Goal: Navigation & Orientation: Find specific page/section

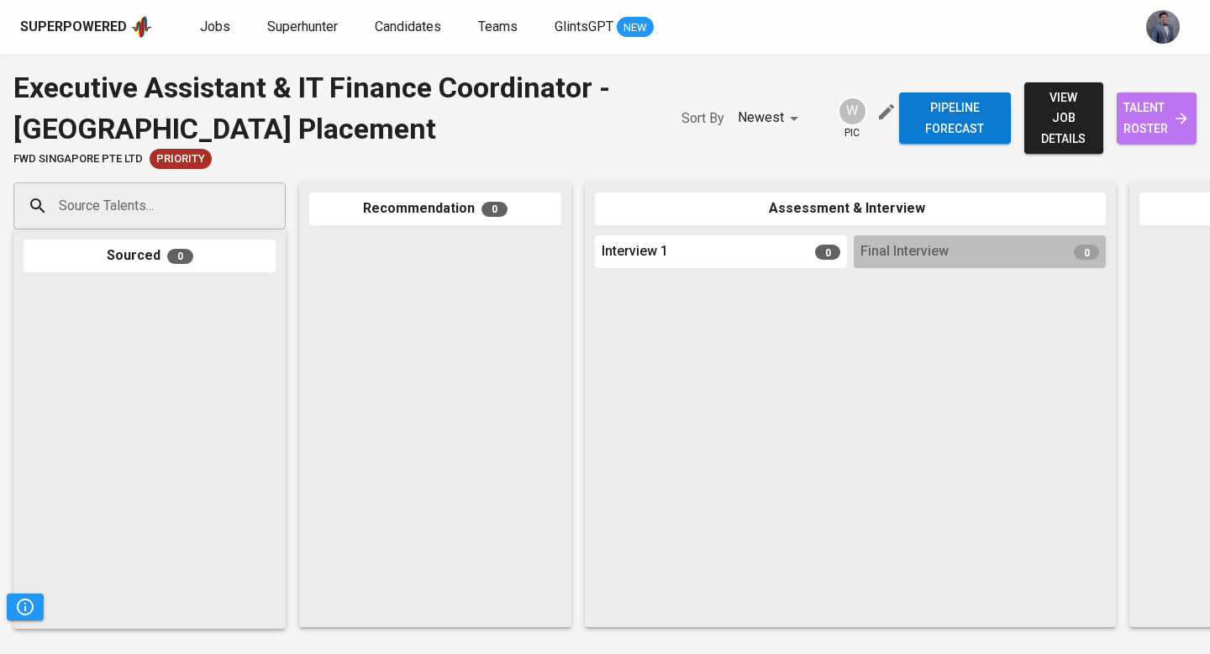
click at [1153, 130] on span "talent roster" at bounding box center [1156, 117] width 53 height 41
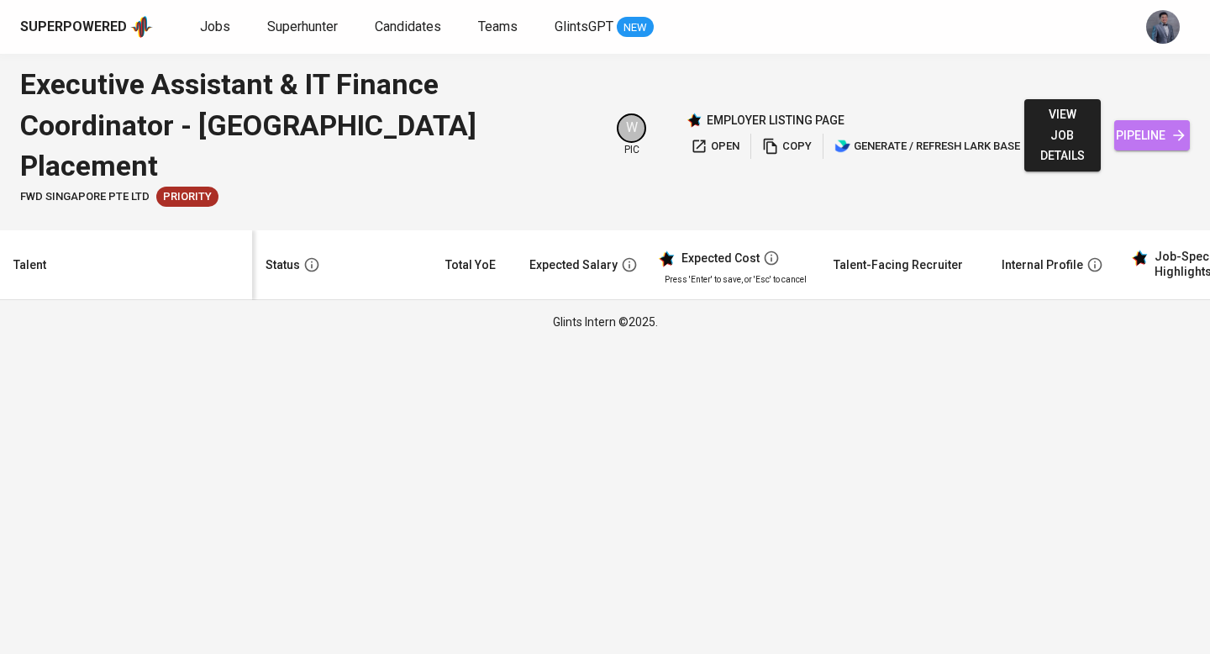
click at [1127, 125] on span "pipeline" at bounding box center [1151, 135] width 49 height 21
